Goal: Find specific page/section: Find specific page/section

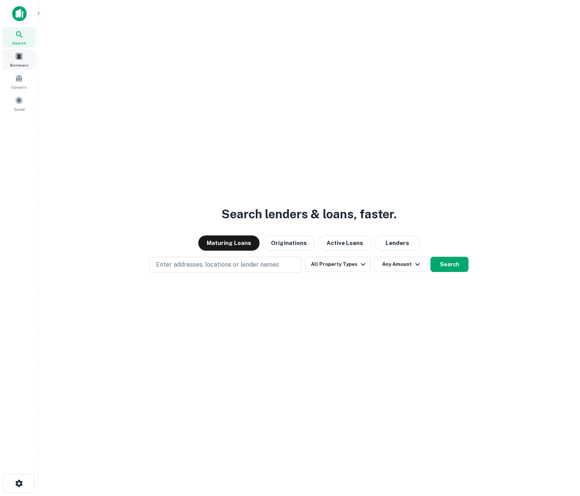
click at [27, 62] on span "Borrowers" at bounding box center [19, 65] width 18 height 6
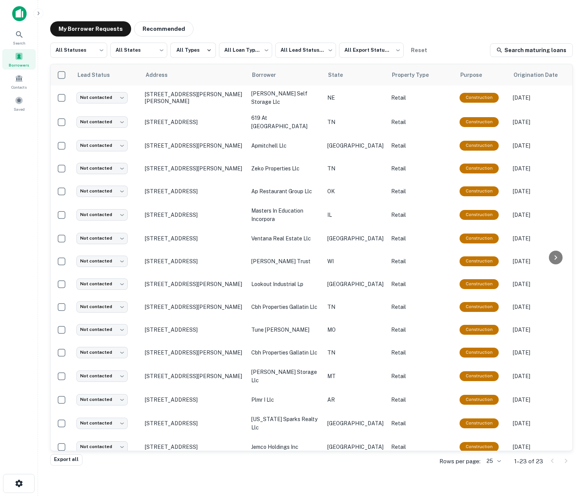
click at [434, 29] on div "My Borrower Requests Recommended" at bounding box center [311, 28] width 523 height 15
